Goal: Task Accomplishment & Management: Complete application form

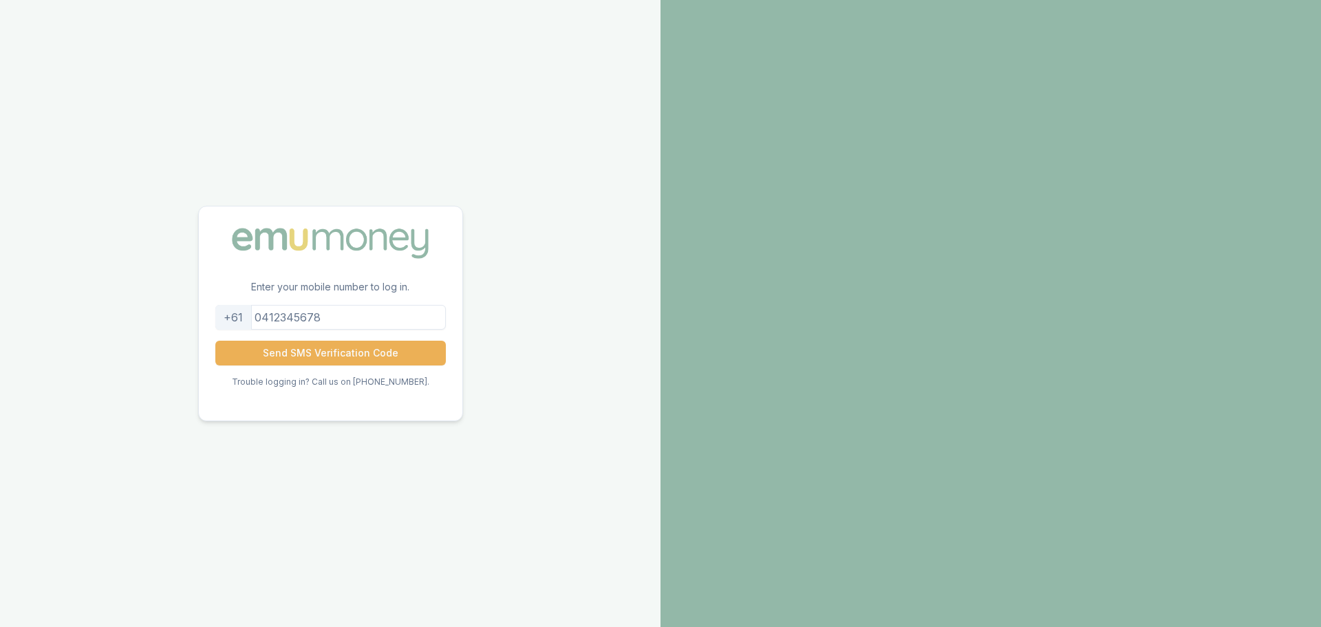
click at [284, 317] on input "tel" at bounding box center [330, 317] width 231 height 25
type input "0403164165"
click at [318, 352] on button "Send SMS Verification Code" at bounding box center [330, 353] width 231 height 25
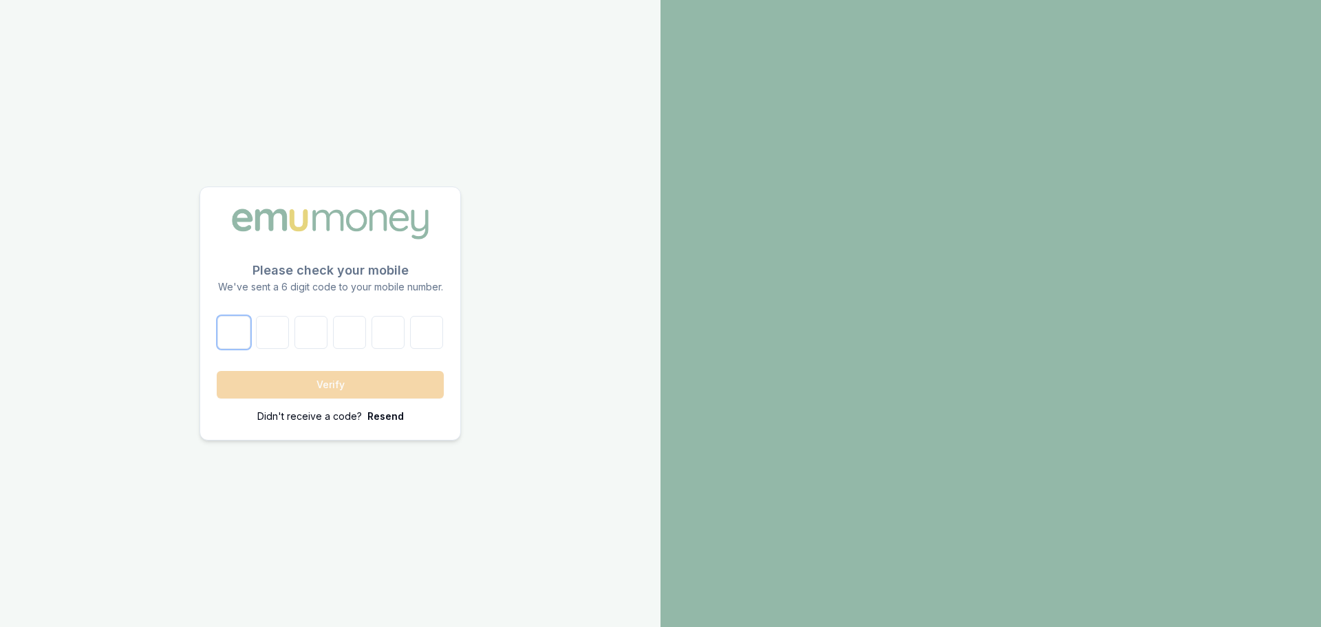
click at [237, 334] on input "number" at bounding box center [233, 332] width 33 height 33
paste input "2"
type input "2"
type input "7"
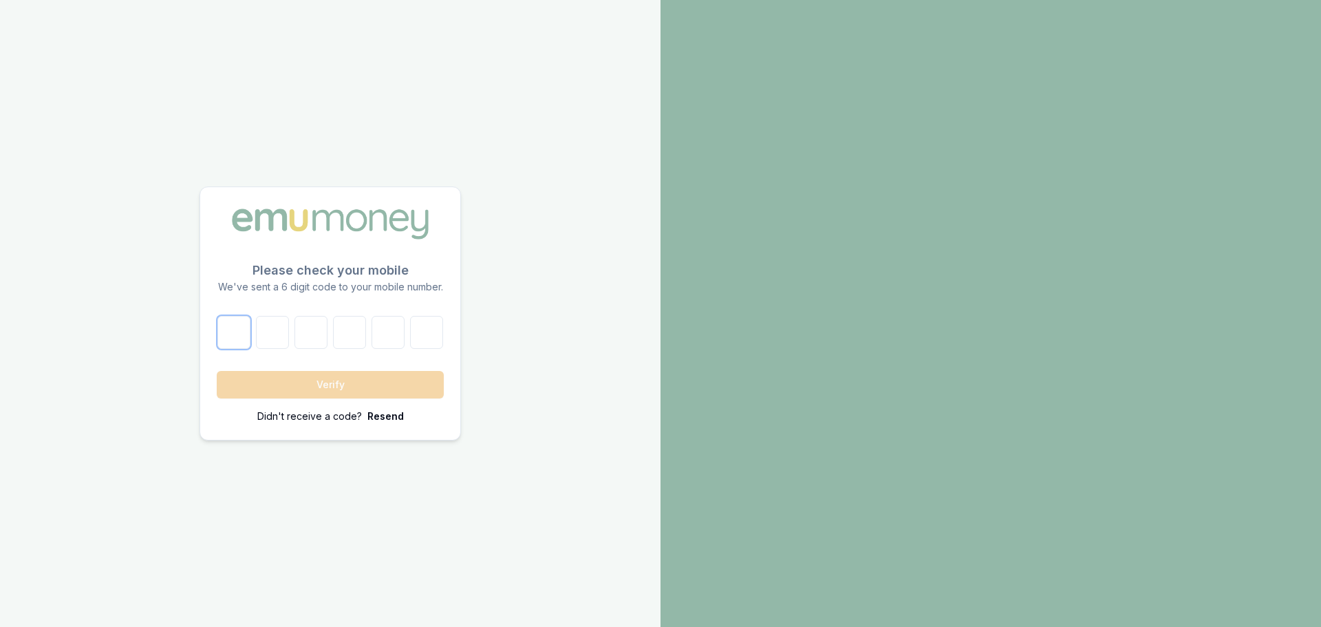
type input "6"
type input "0"
type input "3"
click at [324, 384] on button "Verify" at bounding box center [330, 385] width 227 height 28
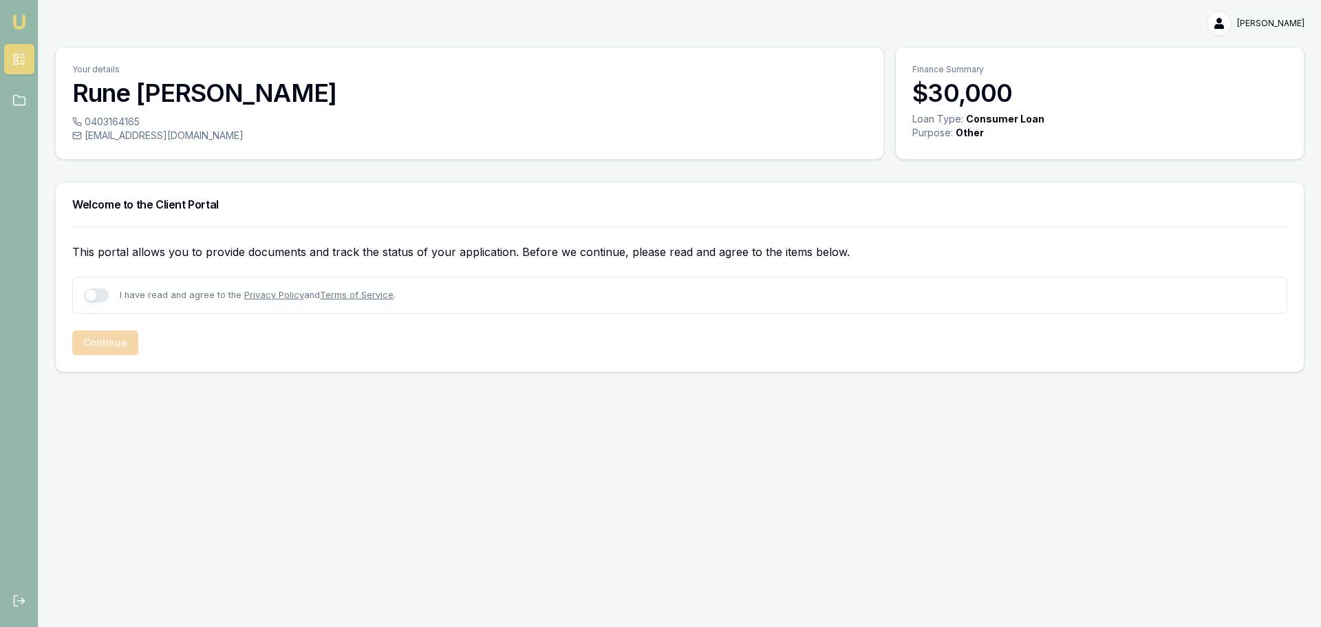
click at [103, 298] on button "button" at bounding box center [96, 295] width 25 height 14
checkbox input "true"
click at [118, 341] on button "Continue" at bounding box center [105, 342] width 66 height 25
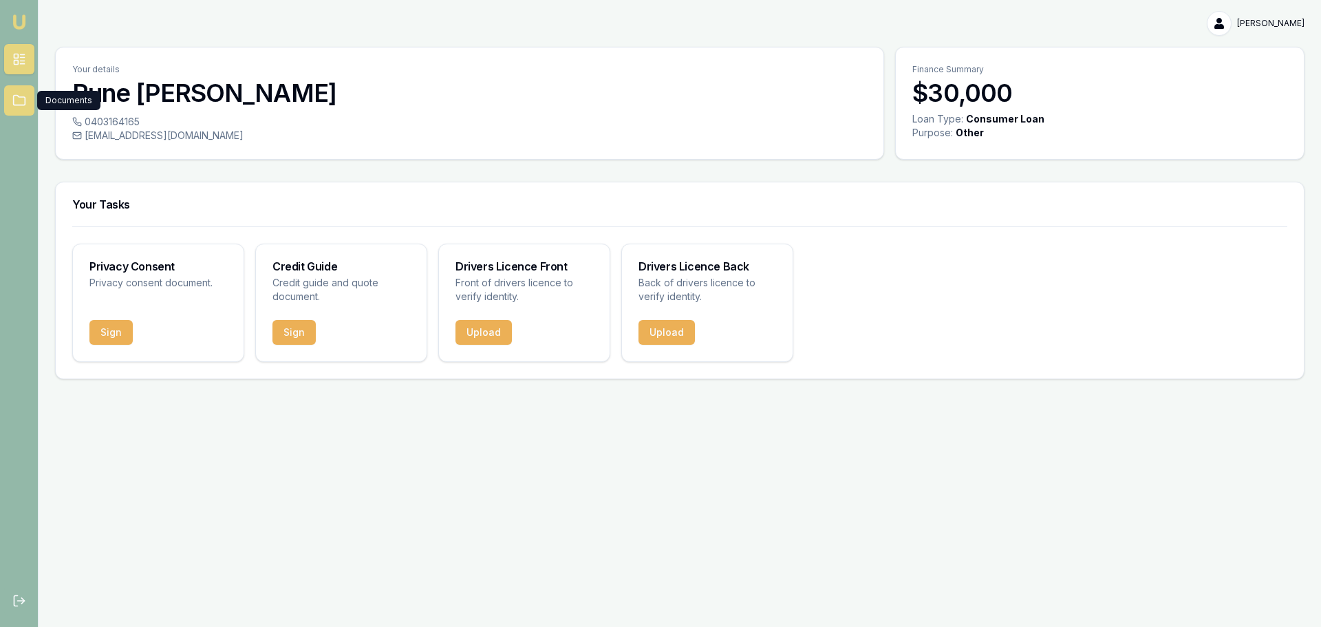
click at [12, 103] on icon at bounding box center [19, 101] width 14 height 14
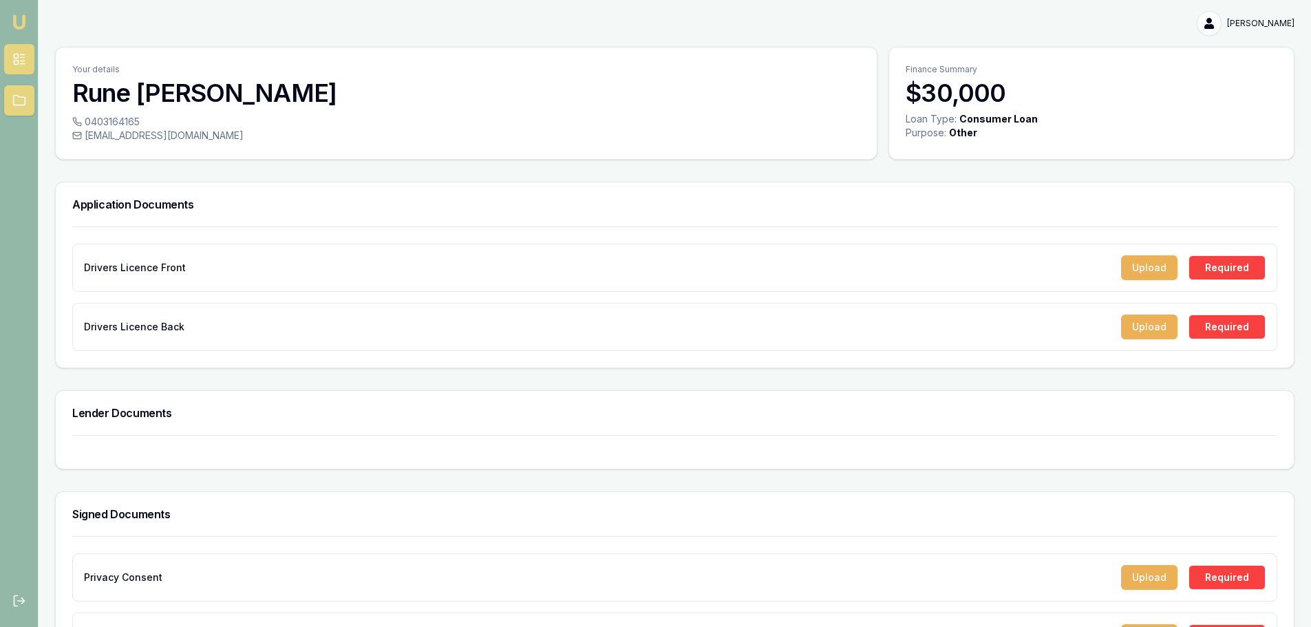
click at [21, 56] on icon at bounding box center [19, 59] width 14 height 14
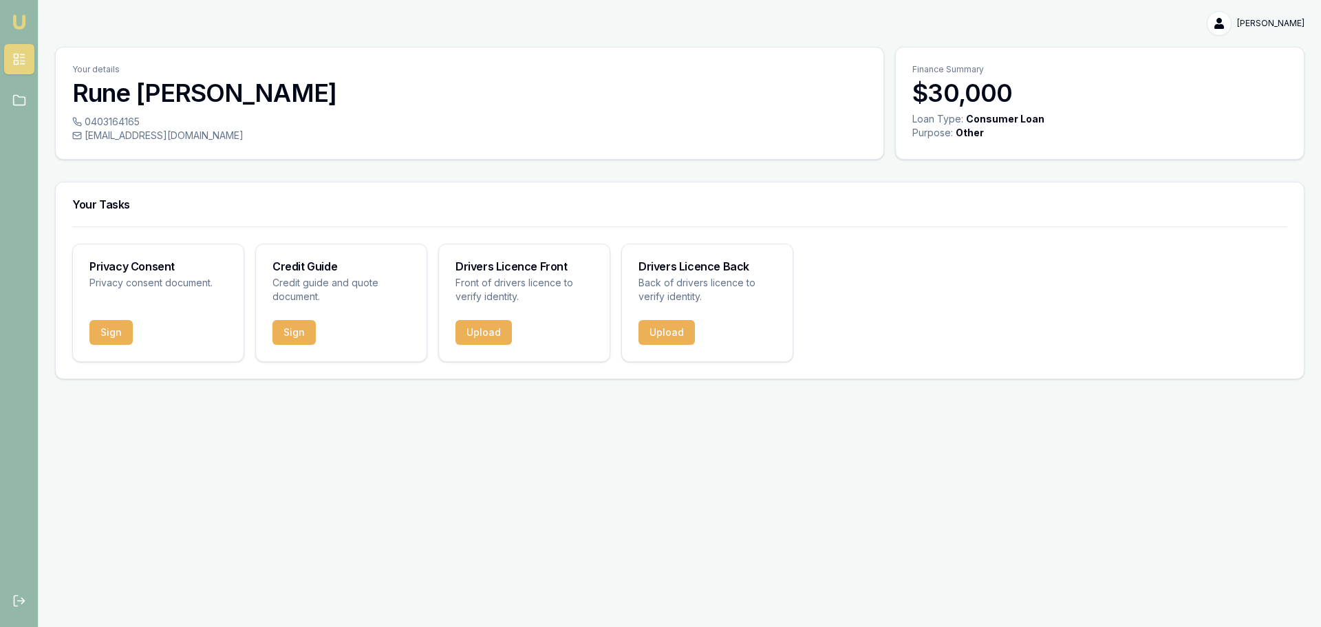
click at [14, 18] on img at bounding box center [19, 22] width 17 height 17
